Goal: Information Seeking & Learning: Check status

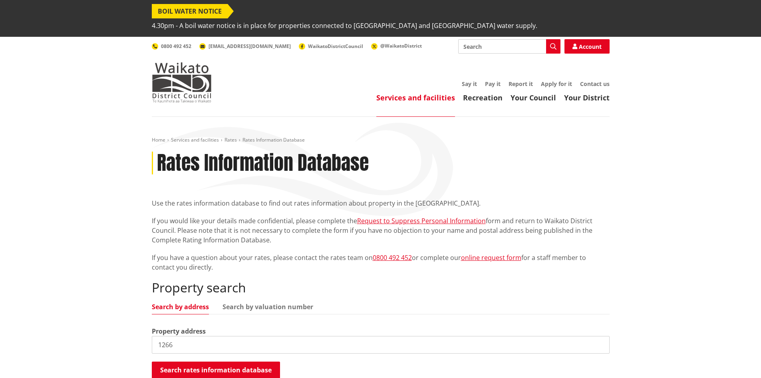
scroll to position [120, 0]
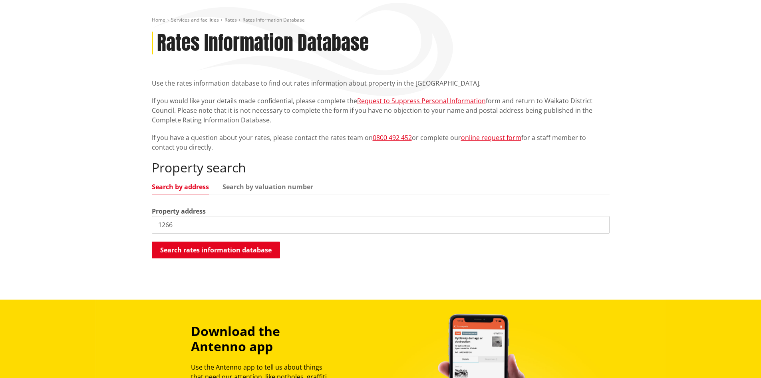
click at [199, 216] on input "1266" at bounding box center [381, 225] width 458 height 18
click at [217, 241] on button "Search rates information database" at bounding box center [216, 249] width 128 height 17
click at [191, 241] on button "Search rates information database" at bounding box center [216, 249] width 128 height 17
click at [187, 216] on input "1266" at bounding box center [381, 225] width 458 height 18
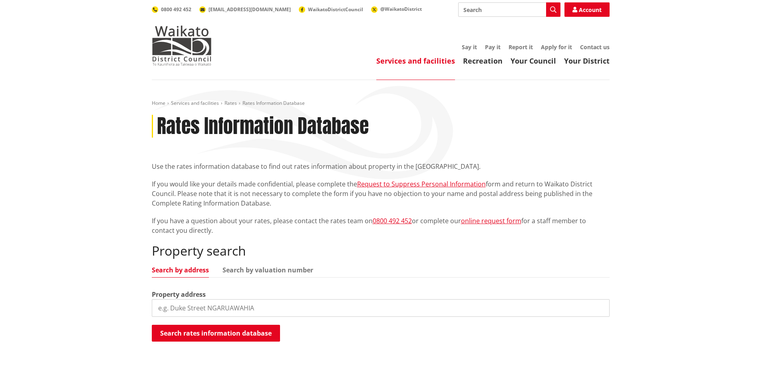
scroll to position [120, 0]
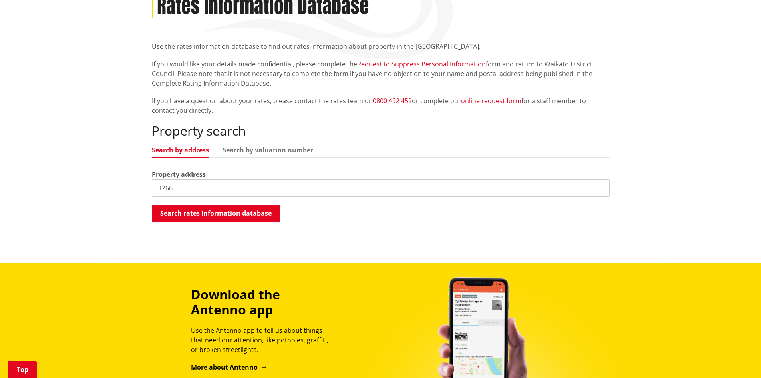
type input "1266"
